Goal: Find specific page/section: Find specific page/section

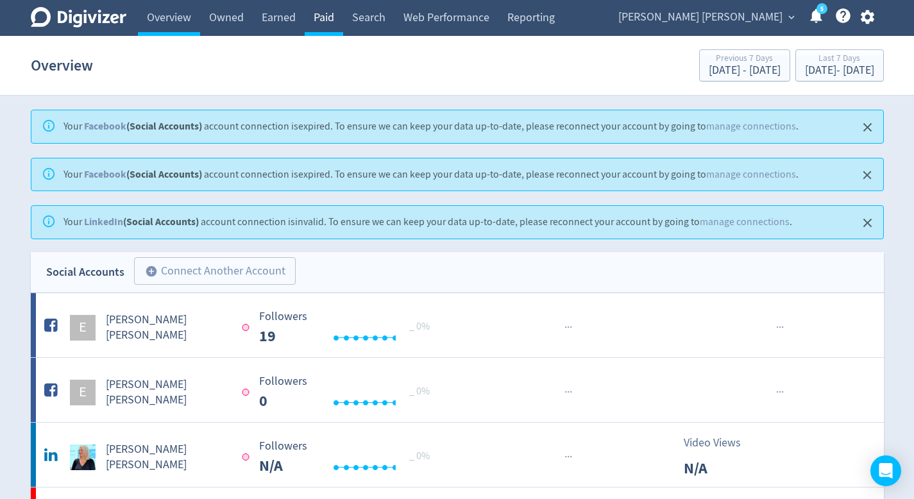
click at [312, 30] on link "Paid" at bounding box center [324, 18] width 38 height 36
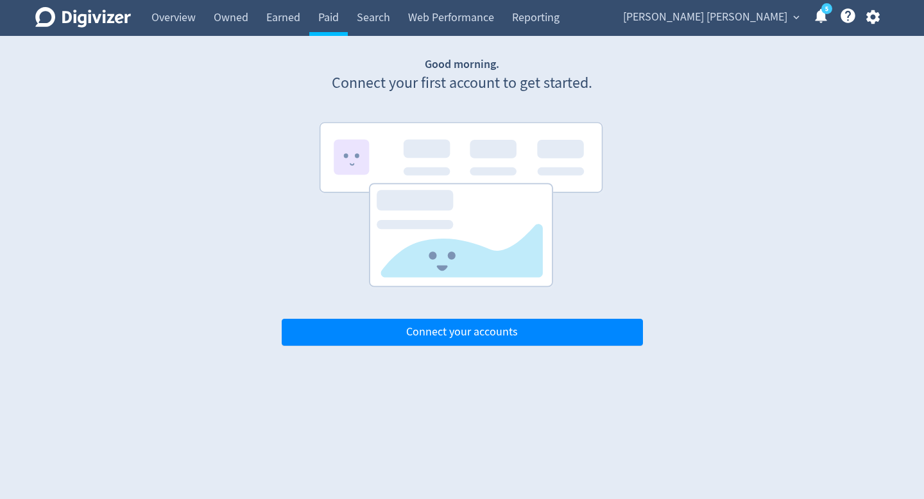
click at [764, 28] on div "[PERSON_NAME] [PERSON_NAME] expand_more 5 Help Center - Searchable support on u…" at bounding box center [749, 18] width 280 height 36
click at [762, 22] on span "[PERSON_NAME] [PERSON_NAME]" at bounding box center [705, 17] width 164 height 21
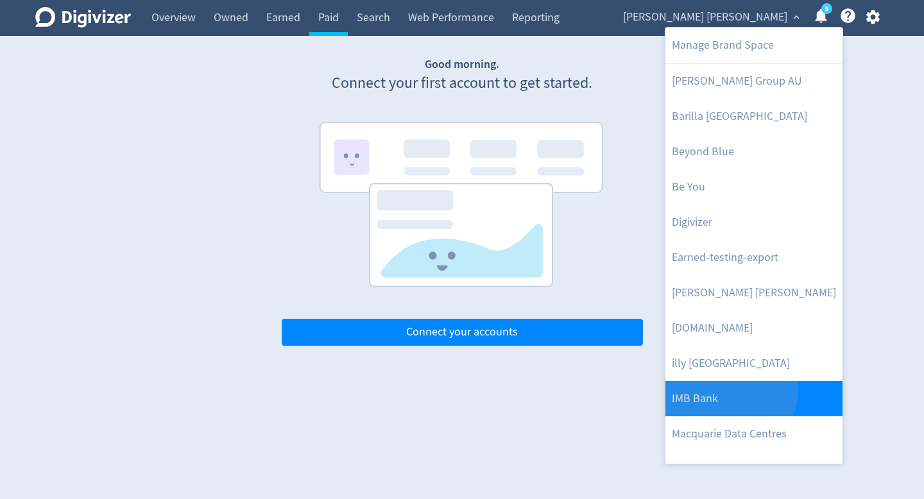
click at [716, 389] on link "IMB Bank" at bounding box center [753, 398] width 177 height 35
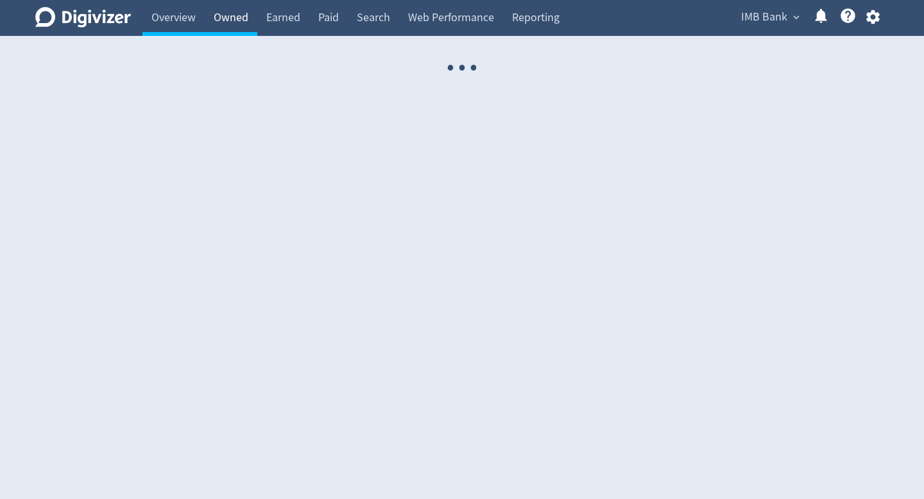
click at [226, 21] on link "Owned" at bounding box center [231, 18] width 53 height 36
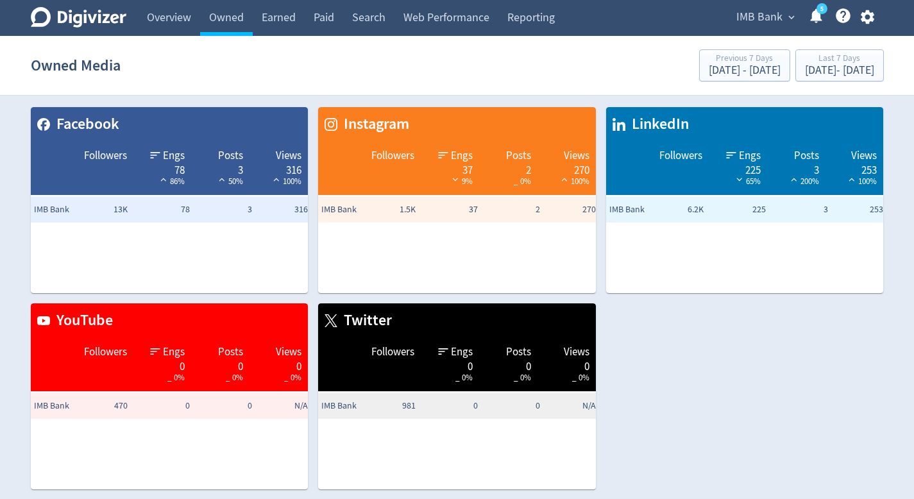
scroll to position [8, 0]
